Goal: Communication & Community: Connect with others

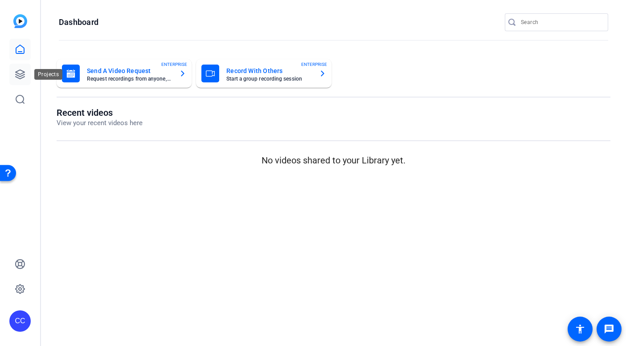
click at [21, 76] on icon at bounding box center [20, 74] width 9 height 9
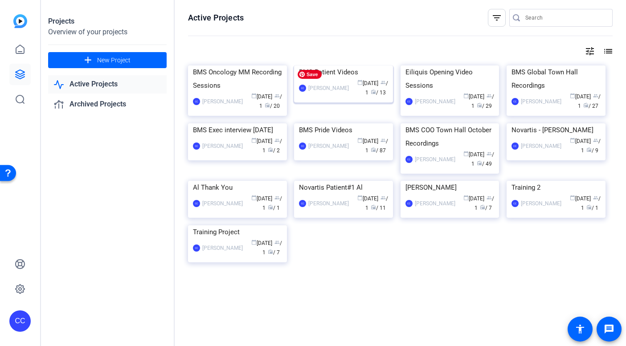
click at [294, 65] on img at bounding box center [343, 65] width 99 height 0
click at [269, 65] on img at bounding box center [237, 65] width 99 height 0
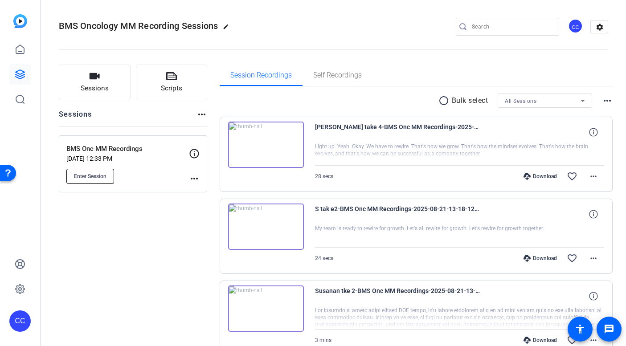
click at [107, 175] on button "Enter Session" at bounding box center [90, 176] width 48 height 15
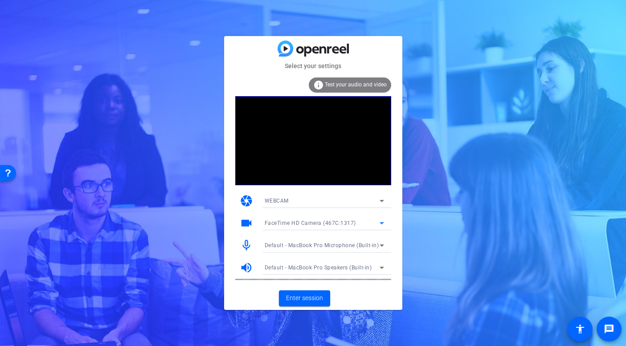
click at [376, 223] on div "FaceTime HD Camera (467C:1317)" at bounding box center [322, 222] width 115 height 11
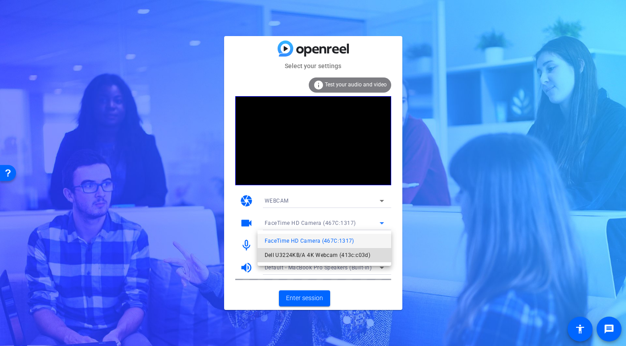
click at [326, 256] on span "Dell U3224KB/A 4K Webcam (413c:c03d)" at bounding box center [318, 255] width 106 height 11
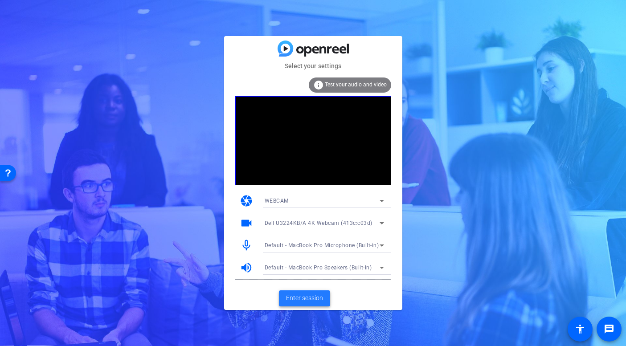
click at [308, 298] on span "Enter session" at bounding box center [304, 298] width 37 height 9
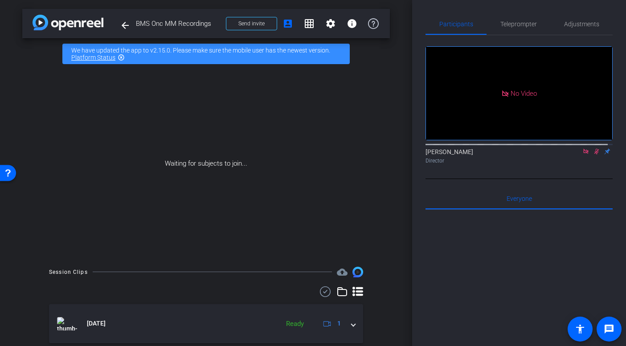
click at [583, 154] on icon at bounding box center [585, 151] width 5 height 5
click at [591, 155] on mat-icon "flip" at bounding box center [596, 151] width 11 height 8
click at [584, 155] on icon at bounding box center [586, 152] width 5 height 6
click at [257, 24] on span "Send invite" at bounding box center [251, 23] width 26 height 7
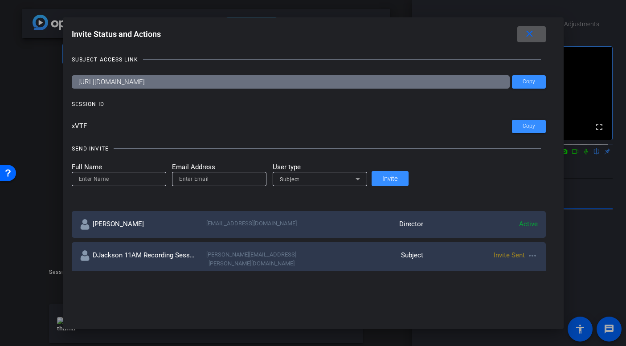
click at [257, 182] on input "email" at bounding box center [219, 179] width 80 height 11
paste input "[PERSON_NAME][EMAIL_ADDRESS][PERSON_NAME][DOMAIN_NAME]"
type input "[PERSON_NAME][EMAIL_ADDRESS][PERSON_NAME][DOMAIN_NAME]"
click at [159, 180] on input at bounding box center [119, 179] width 80 height 11
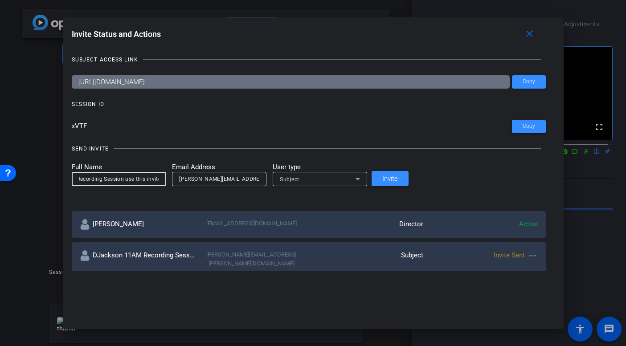
click at [159, 180] on input "CHuntsman new 4:30 Recording Session use this invite" at bounding box center [119, 179] width 80 height 11
type input "CHuntsman new 4:30 Recording Session—use this invite"
click at [398, 176] on span "Invite" at bounding box center [390, 179] width 16 height 7
